Goal: Task Accomplishment & Management: Manage account settings

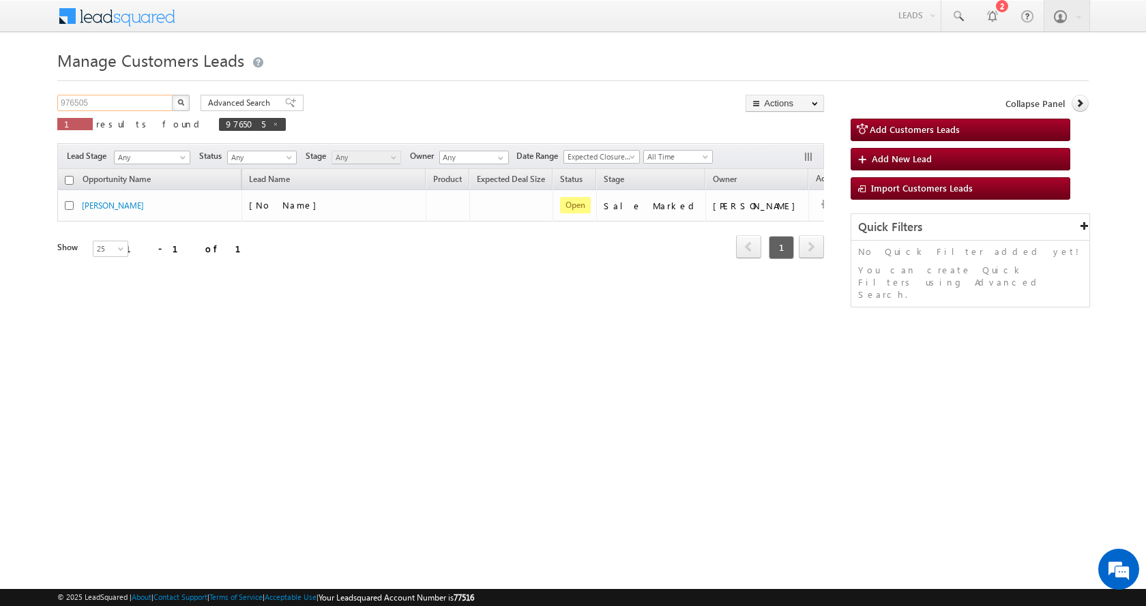
click at [73, 104] on input "976505" at bounding box center [115, 103] width 117 height 16
paste input "91427"
type input "991427"
click at [172, 95] on button "button" at bounding box center [181, 103] width 18 height 16
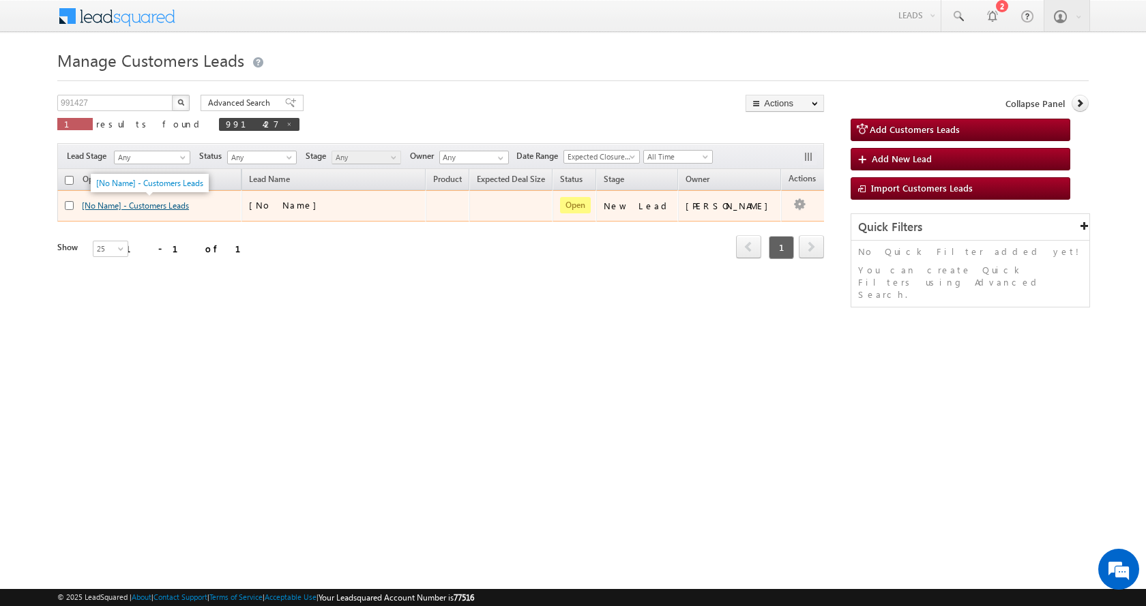
click at [134, 207] on link "[No Name] - Customers Leads" at bounding box center [135, 206] width 107 height 10
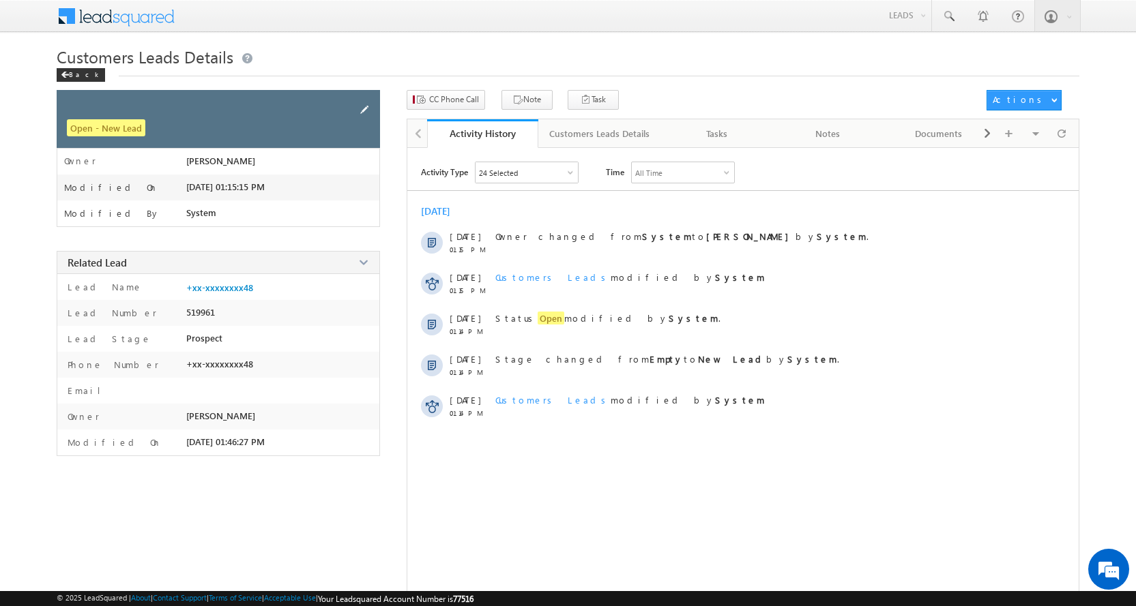
click at [365, 108] on span at bounding box center [364, 109] width 15 height 15
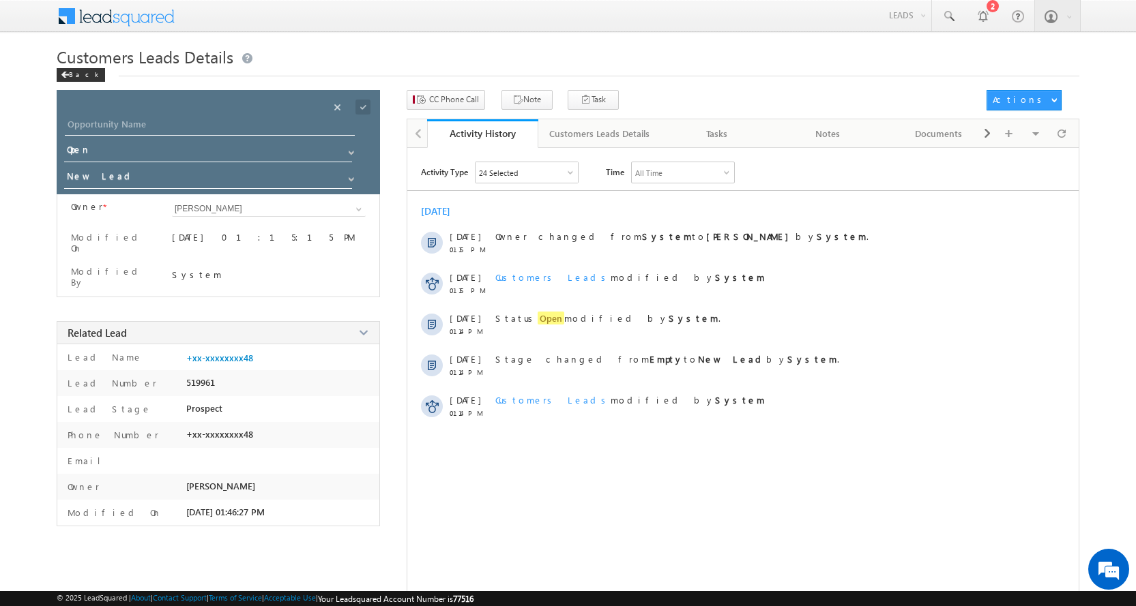
click at [149, 113] on div "Opportunity Name * Opportunity Name * Status * Status * Open Won Lost *" at bounding box center [218, 142] width 323 height 104
click at [129, 123] on input "Opportunity Name" at bounding box center [210, 126] width 290 height 19
paste input "[PERSON_NAME]"
type input "[PERSON_NAME]"
click at [349, 177] on span at bounding box center [351, 179] width 11 height 11
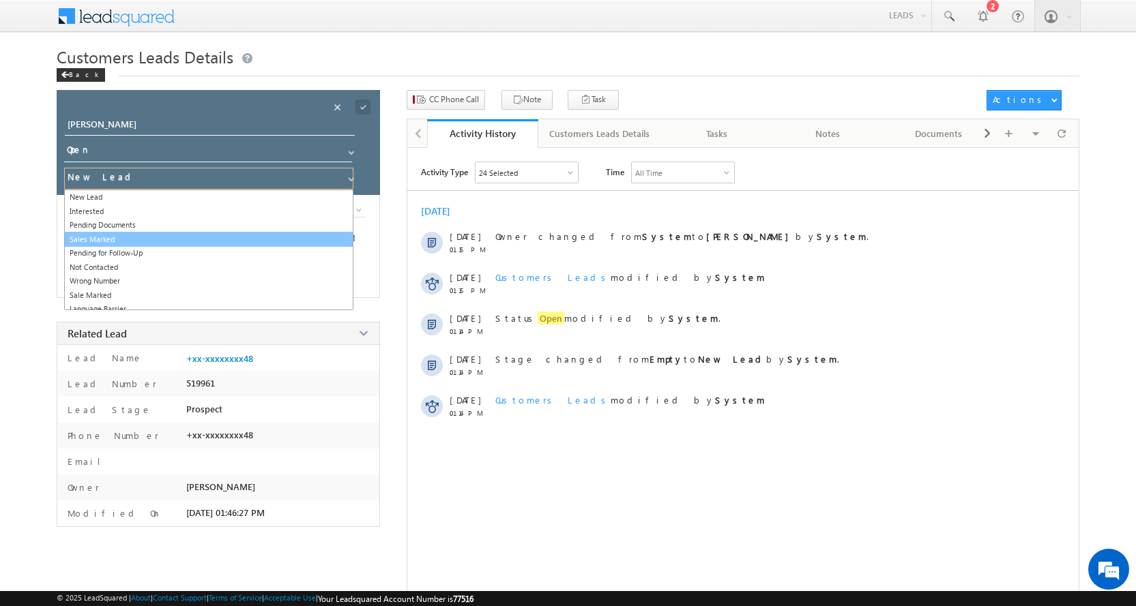
click at [125, 237] on link "Sales Marked" at bounding box center [208, 240] width 289 height 16
type input "Sales Marked"
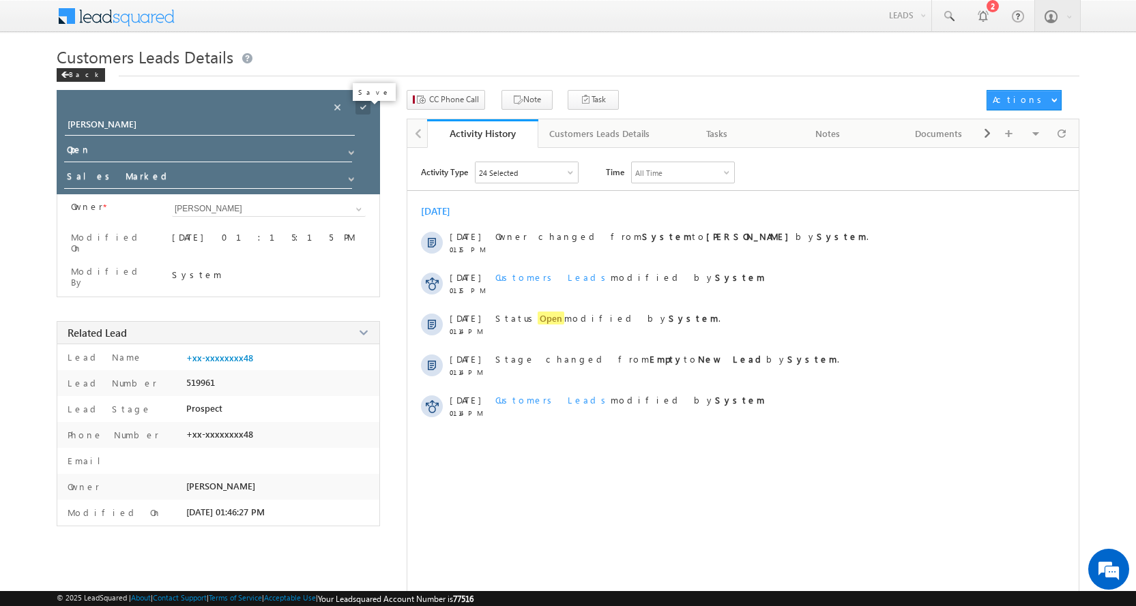
click at [361, 106] on span at bounding box center [362, 107] width 15 height 15
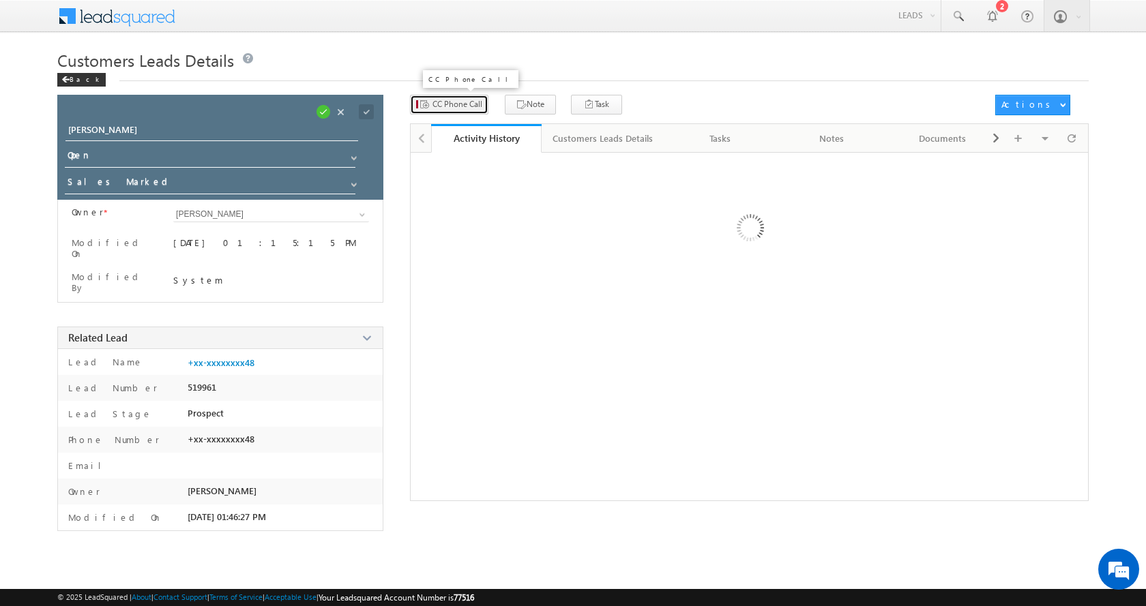
click at [462, 102] on span "CC Phone Call" at bounding box center [457, 104] width 50 height 12
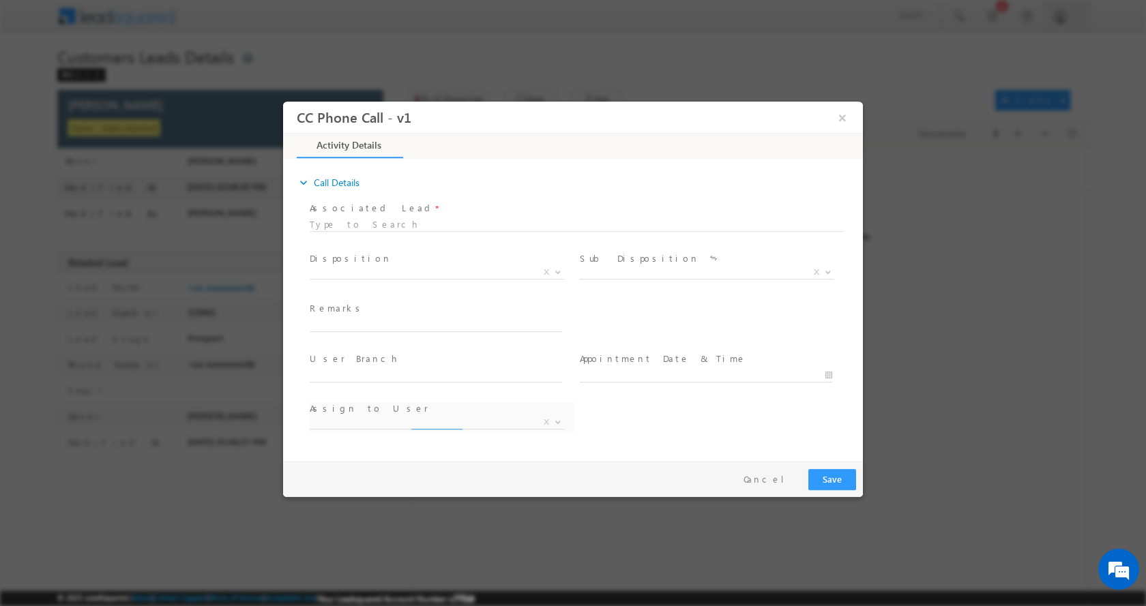
select select "[PERSON_NAME][EMAIL_ADDRESS][DOMAIN_NAME]"
click at [357, 326] on input "text" at bounding box center [436, 325] width 252 height 14
paste input "[PERSON_NAME]-8573954248-P+C-REG-GIFT DEED-LOAN-20 L-PV-30 L-JOB-PIN CODE-20801…"
type input "[PERSON_NAME]-8573954248-P+C-REG-GIFT DEED-LOAN-20 L-PV-30 L-JOB-PIN CODE-20801…"
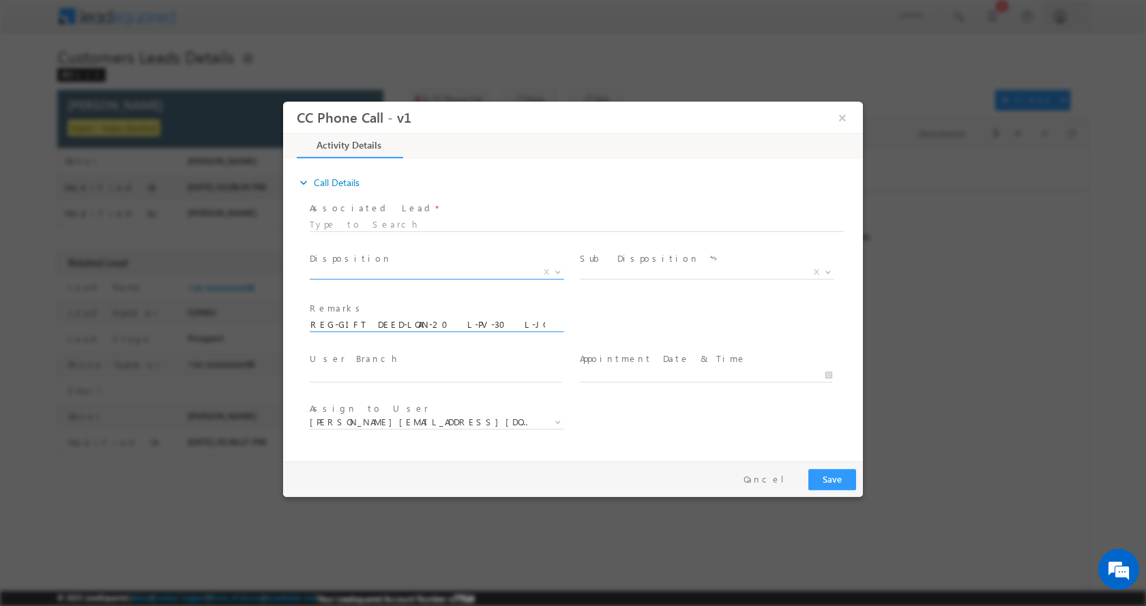
click at [553, 269] on span at bounding box center [557, 272] width 14 height 18
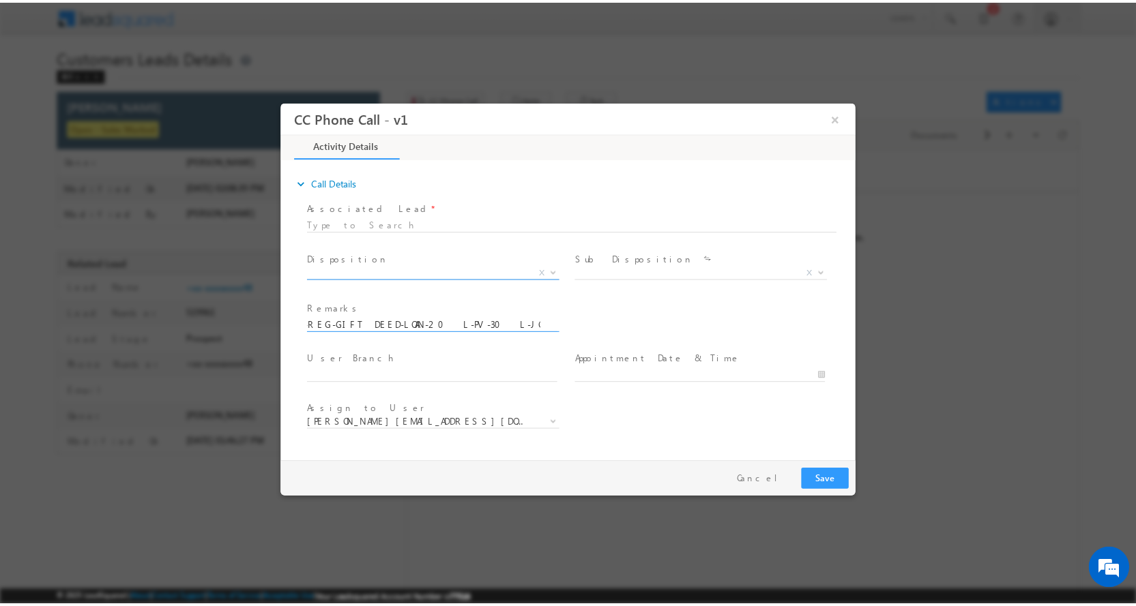
scroll to position [0, 0]
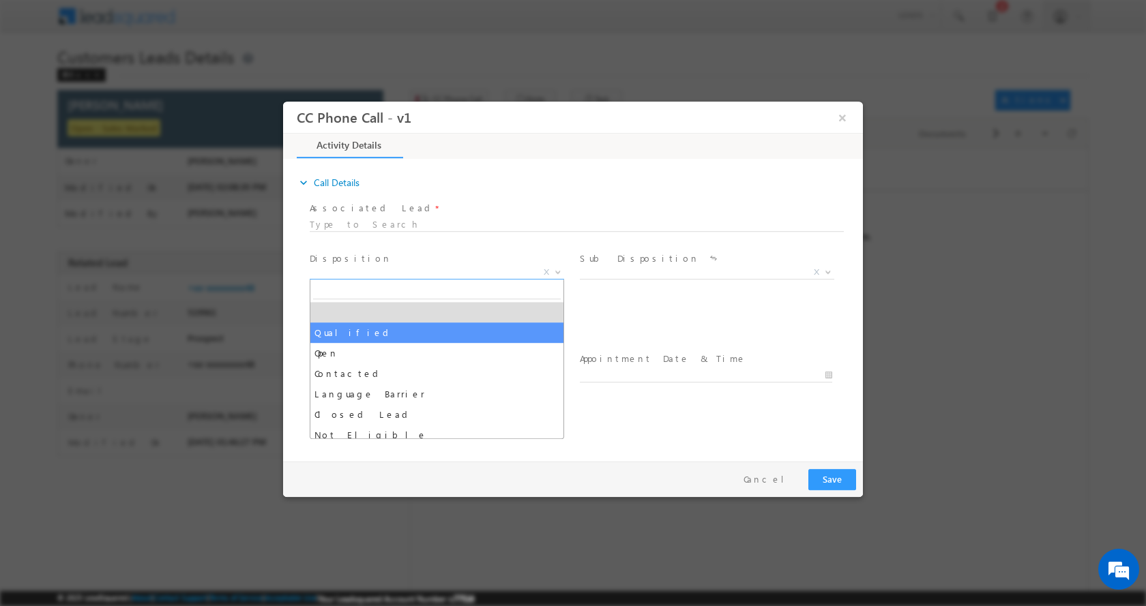
select select "Qualified"
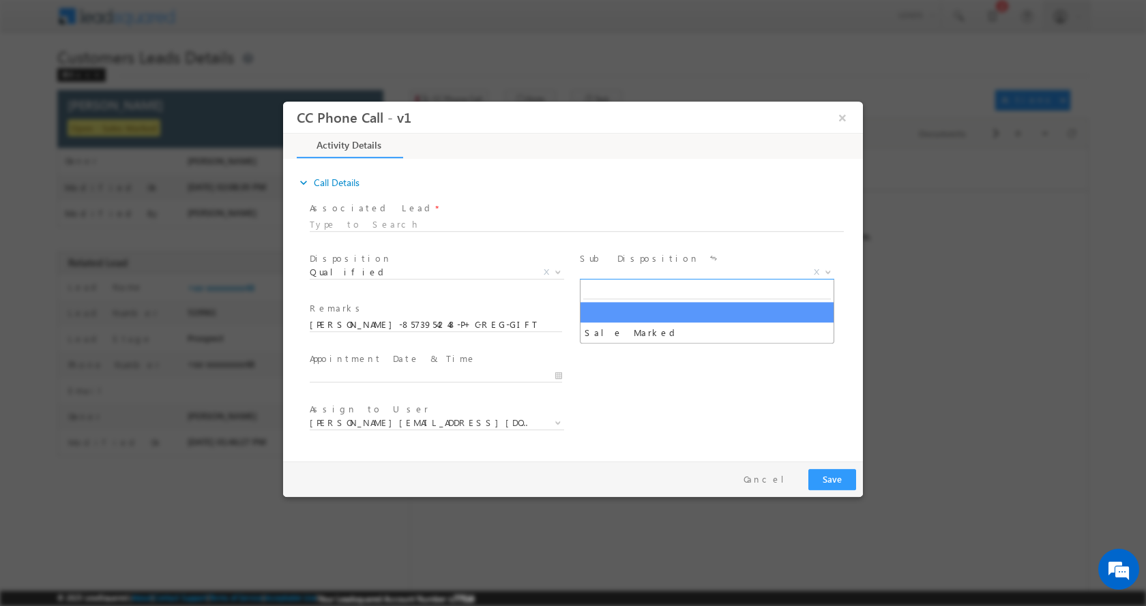
click at [825, 270] on b at bounding box center [828, 271] width 8 height 5
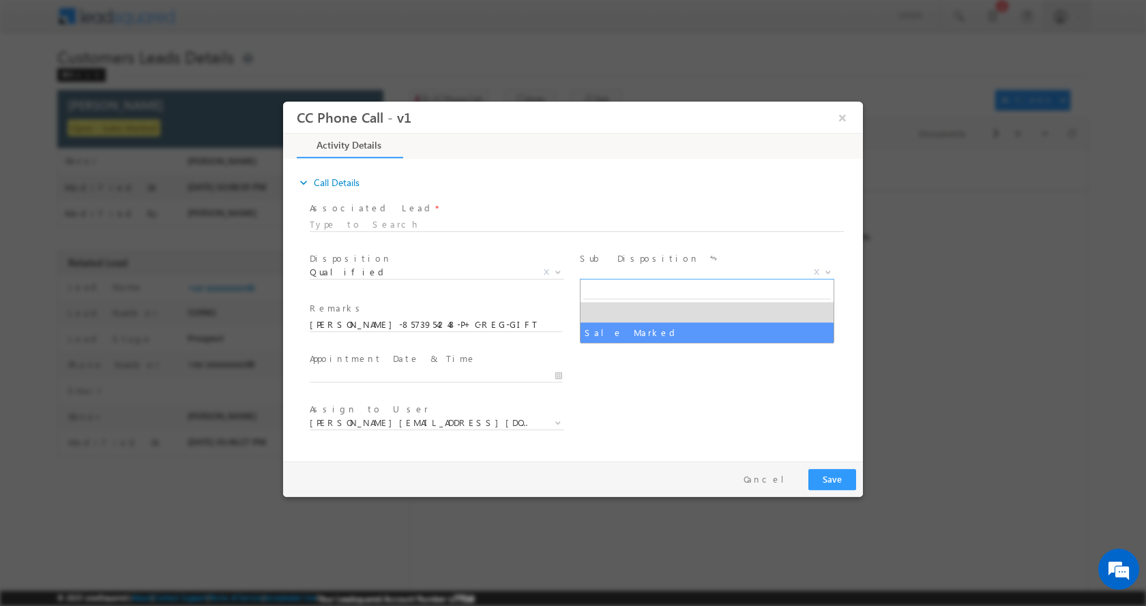
select select "Sale Marked"
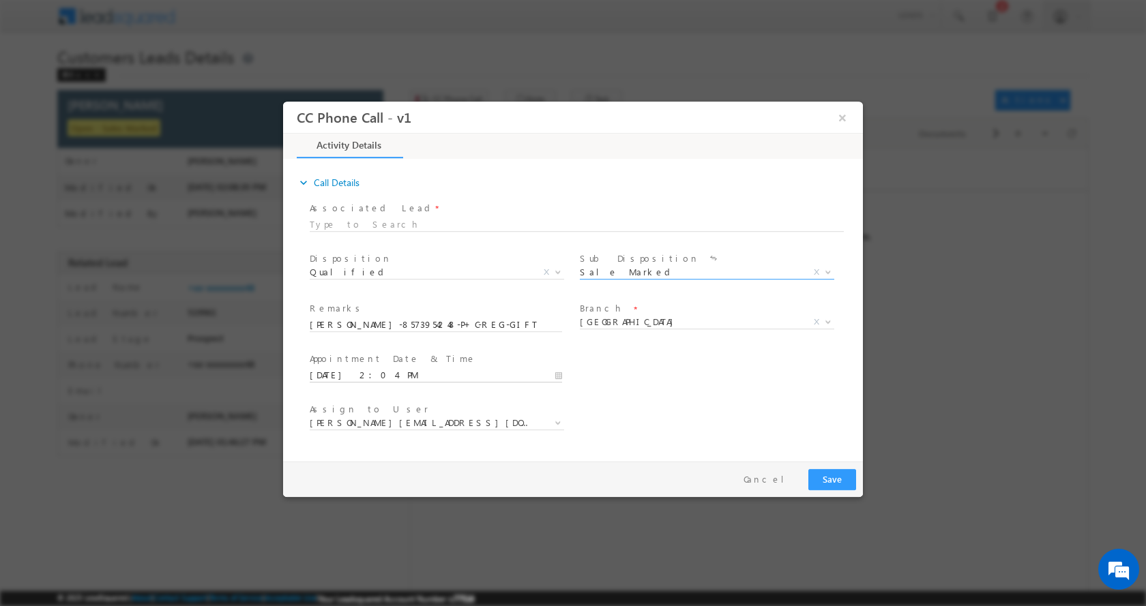
click at [558, 372] on input "10/14/2025 2:04 PM" at bounding box center [436, 375] width 252 height 14
type input "10/15/2025 2:04 PM"
click at [836, 484] on button "Save" at bounding box center [832, 479] width 48 height 21
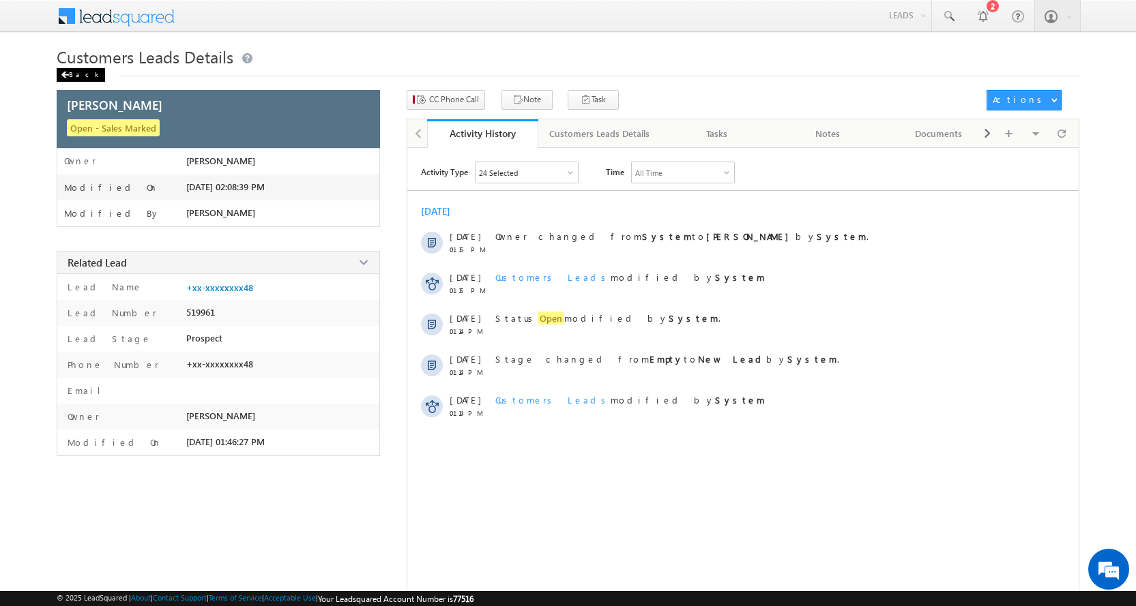
click at [87, 72] on div "Back" at bounding box center [81, 75] width 48 height 14
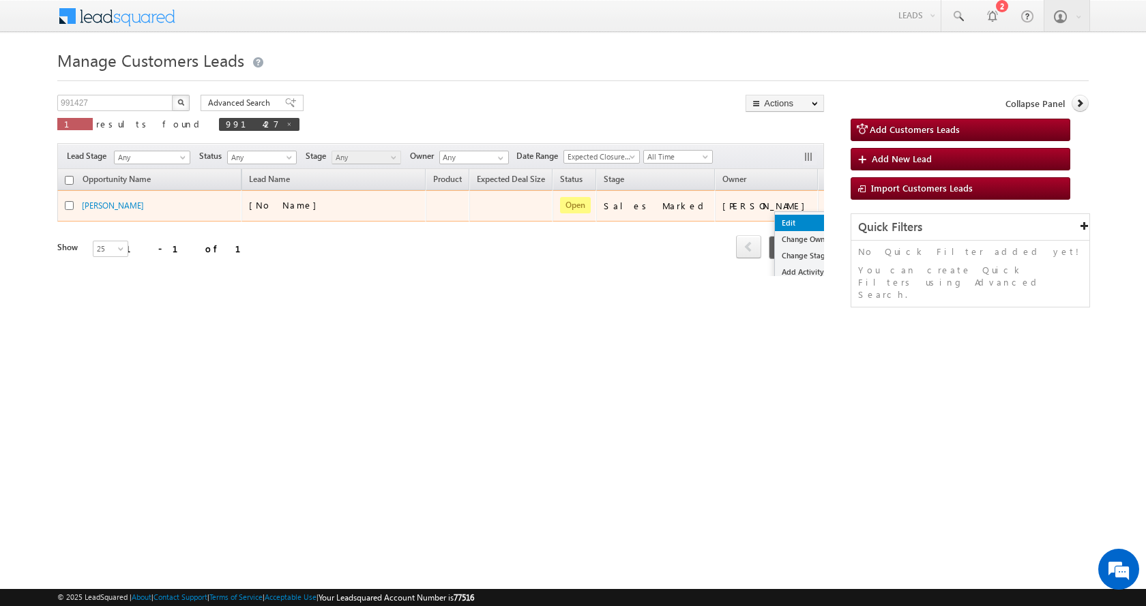
click at [775, 221] on link "Edit" at bounding box center [809, 223] width 68 height 16
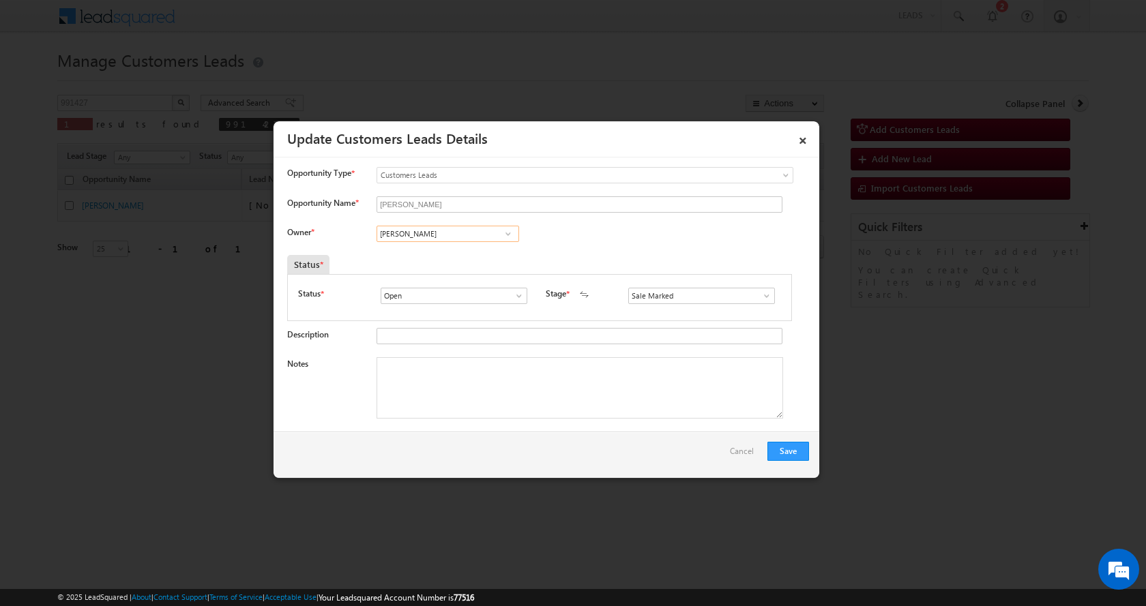
click at [404, 233] on input "[PERSON_NAME]" at bounding box center [448, 234] width 143 height 16
paste input "[PERSON_NAME]"
click at [448, 256] on span "[EMAIL_ADDRESS][DOMAIN_NAME]" at bounding box center [443, 260] width 123 height 10
type input "[PERSON_NAME]"
click at [467, 396] on textarea "Notes" at bounding box center [580, 387] width 407 height 61
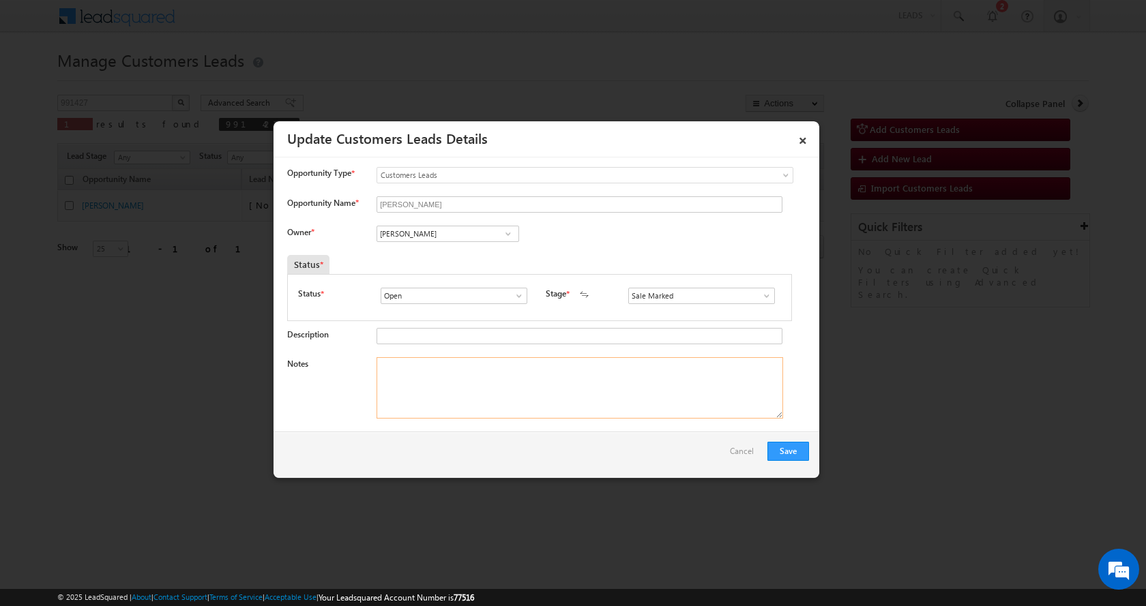
paste textarea "[PERSON_NAME]-8573954248-P+C-REG-GIFT DEED-LOAN-20 L-PV-30 L-JOB-PIN CODE-20801…"
type textarea "[PERSON_NAME]-8573954248-P+C-REG-GIFT DEED-LOAN-20 L-PV-30 L-JOB-PIN CODE-20801…"
click at [789, 452] on button "Save" at bounding box center [788, 451] width 42 height 19
